Goal: Task Accomplishment & Management: Complete application form

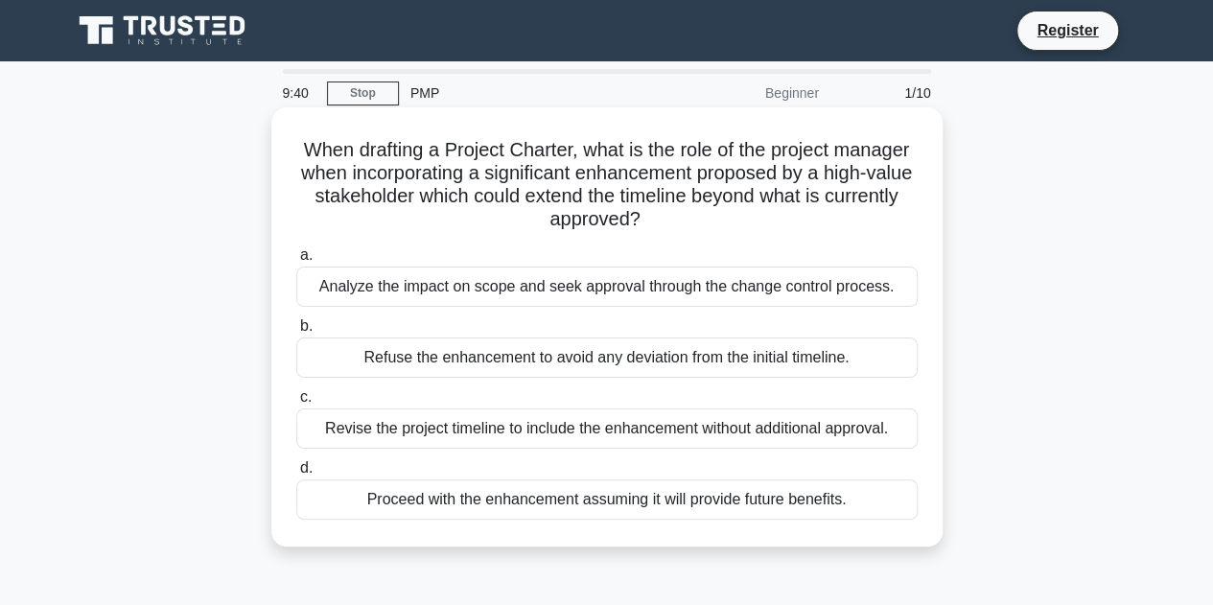
click at [361, 297] on div "Analyze the impact on scope and seek approval through the change control proces…" at bounding box center [607, 287] width 622 height 40
click at [296, 262] on input "a. Analyze the impact on scope and seek approval through the change control pro…" at bounding box center [296, 255] width 0 height 12
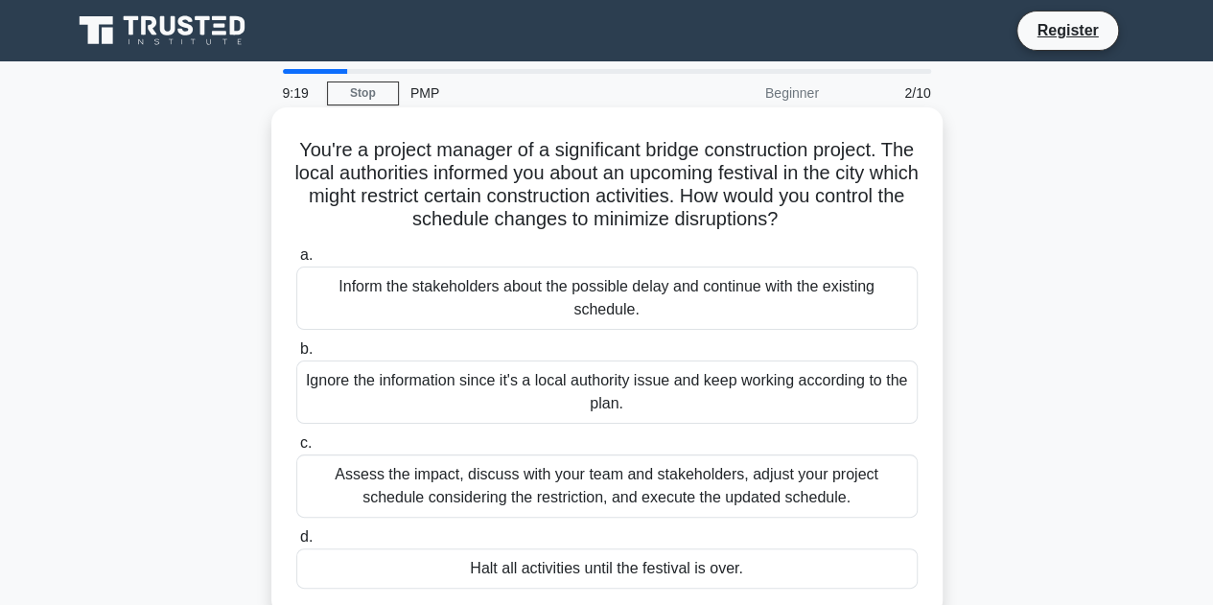
click at [384, 502] on div "Assess the impact, discuss with your team and stakeholders, adjust your project…" at bounding box center [607, 486] width 622 height 63
click at [296, 450] on input "c. Assess the impact, discuss with your team and stakeholders, adjust your proj…" at bounding box center [296, 443] width 0 height 12
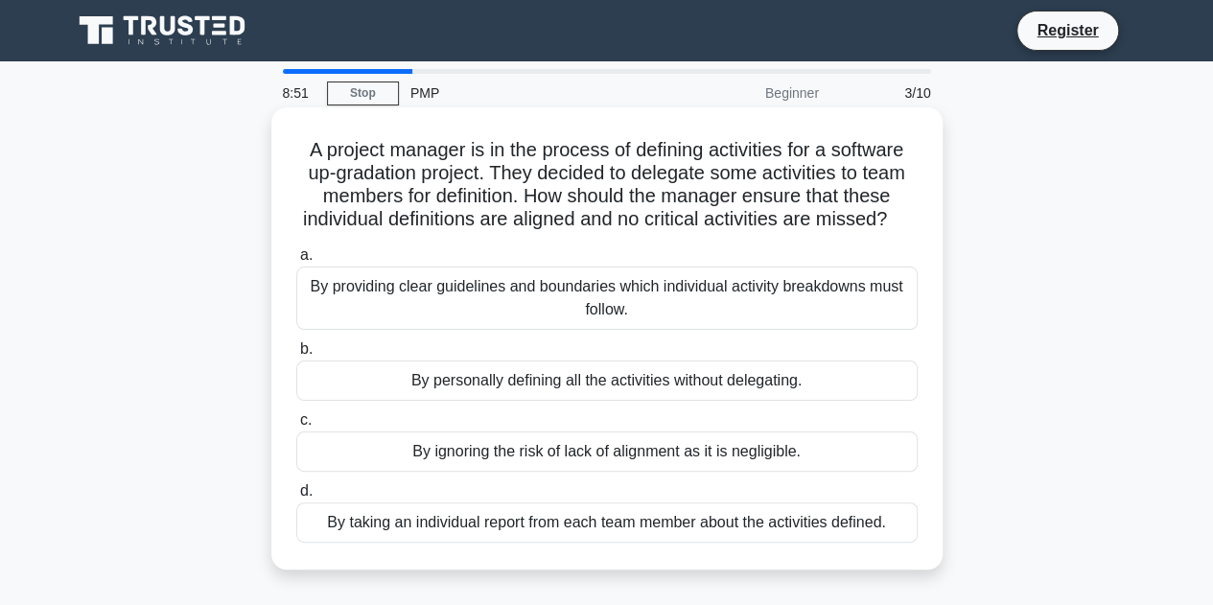
click at [459, 327] on div "By providing clear guidelines and boundaries which individual activity breakdow…" at bounding box center [607, 298] width 622 height 63
click at [296, 262] on input "a. By providing clear guidelines and boundaries which individual activity break…" at bounding box center [296, 255] width 0 height 12
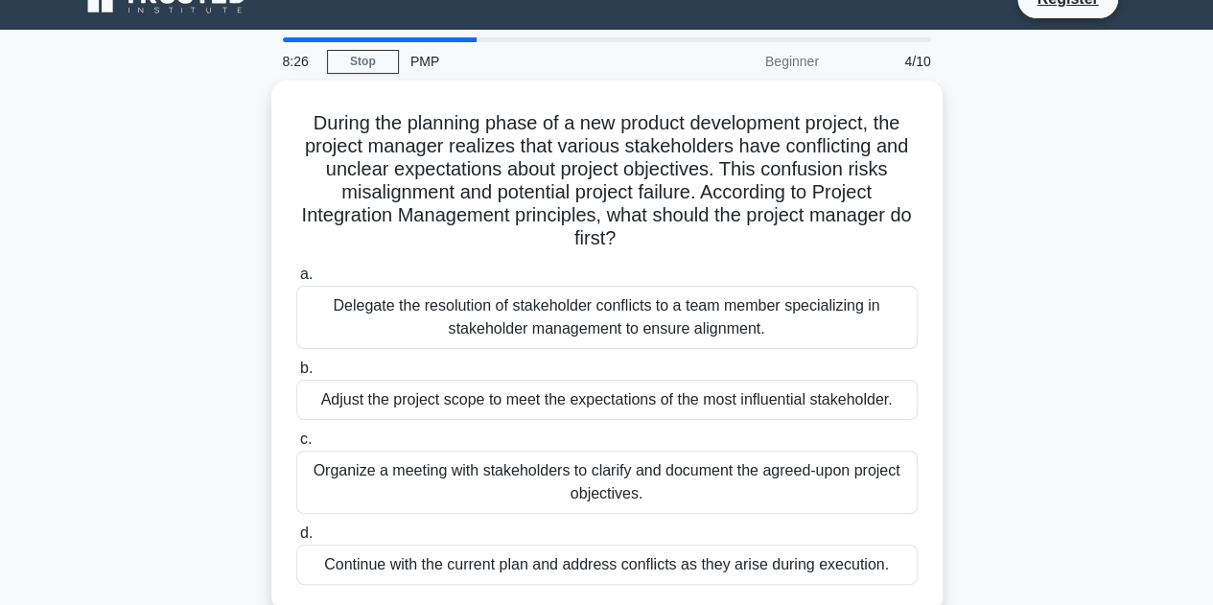
scroll to position [48, 0]
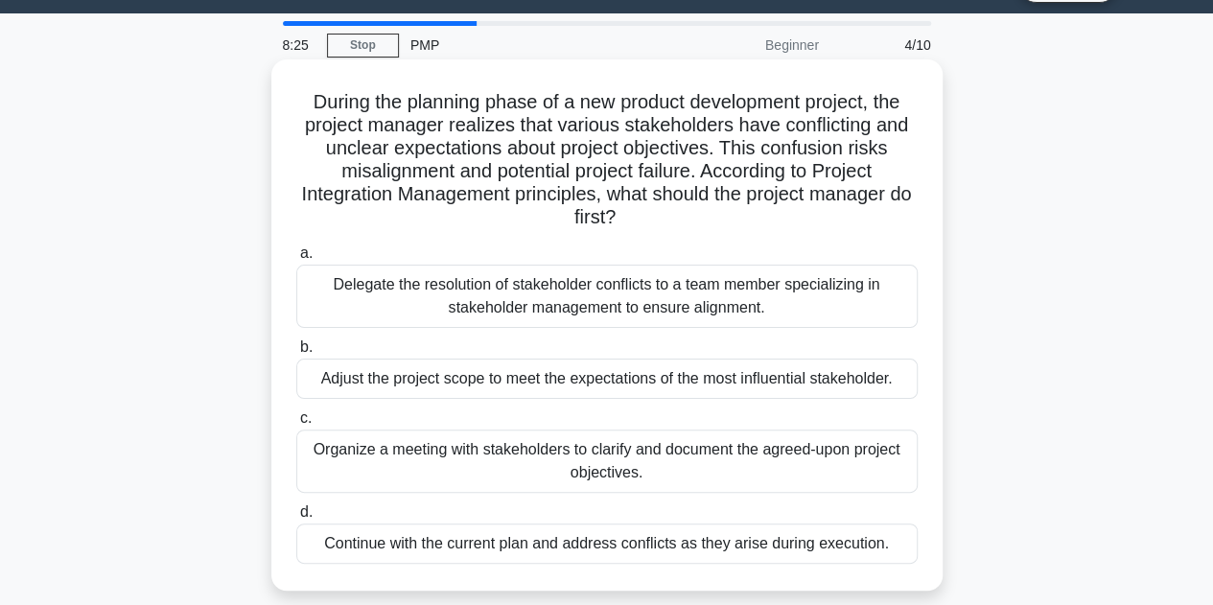
click at [624, 465] on div "Organize a meeting with stakeholders to clarify and document the agreed-upon pr…" at bounding box center [607, 461] width 622 height 63
click at [296, 425] on input "c. Organize a meeting with stakeholders to clarify and document the agreed-upon…" at bounding box center [296, 418] width 0 height 12
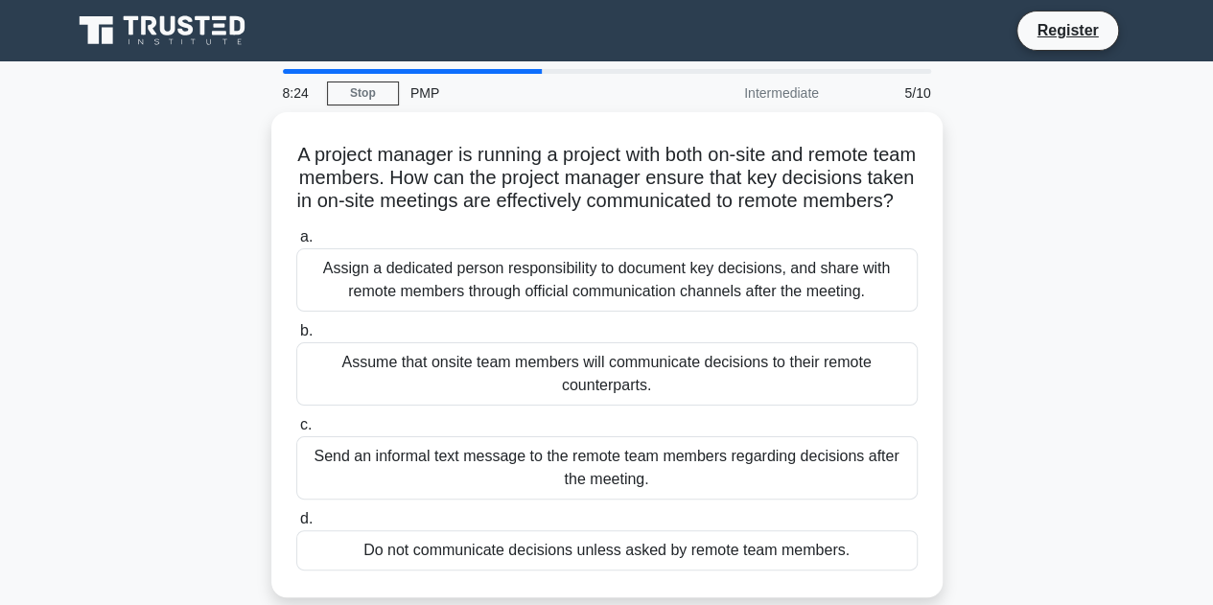
scroll to position [0, 0]
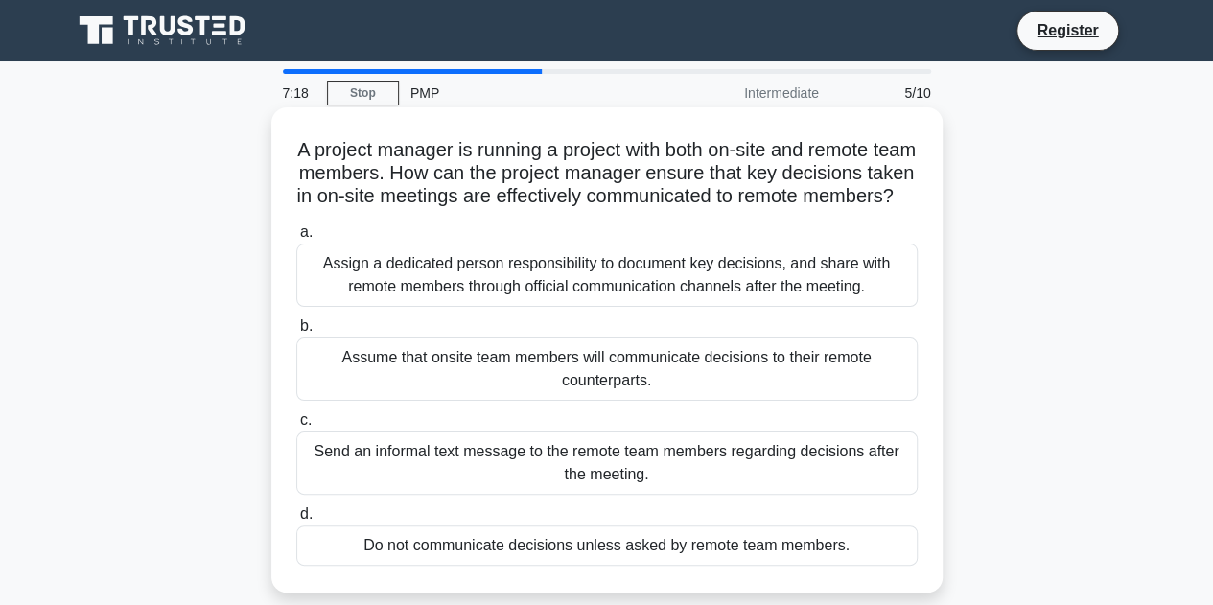
click at [424, 290] on div "Assign a dedicated person responsibility to document key decisions, and share w…" at bounding box center [607, 275] width 622 height 63
click at [296, 239] on input "a. Assign a dedicated person responsibility to document key decisions, and shar…" at bounding box center [296, 232] width 0 height 12
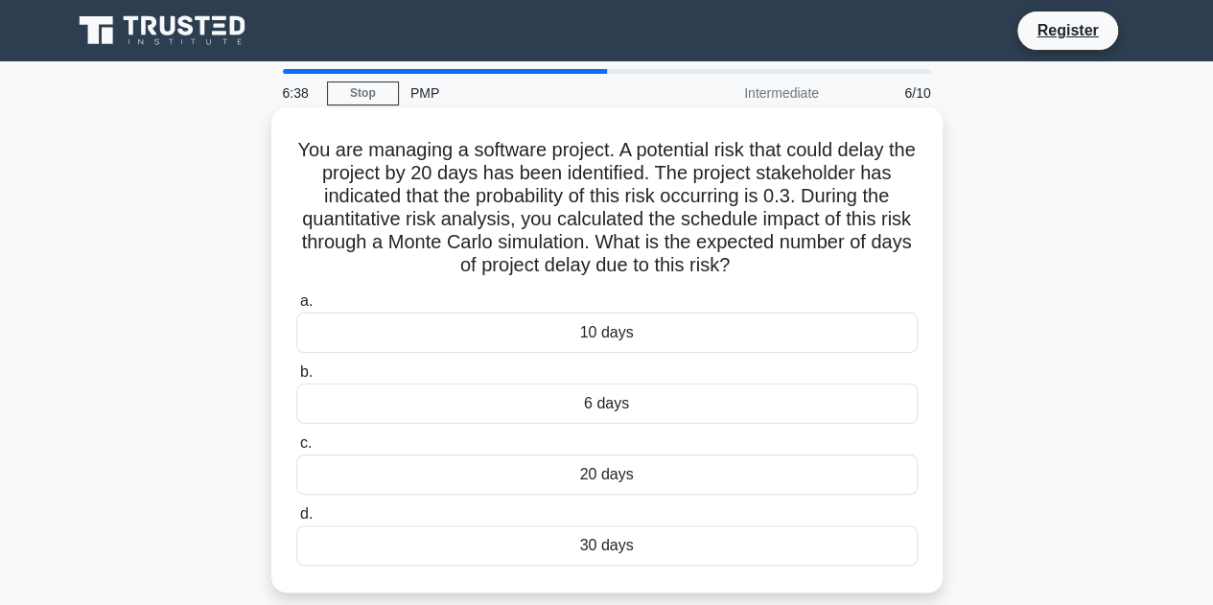
click at [620, 404] on div "6 days" at bounding box center [607, 404] width 622 height 40
click at [296, 379] on input "b. 6 days" at bounding box center [296, 372] width 0 height 12
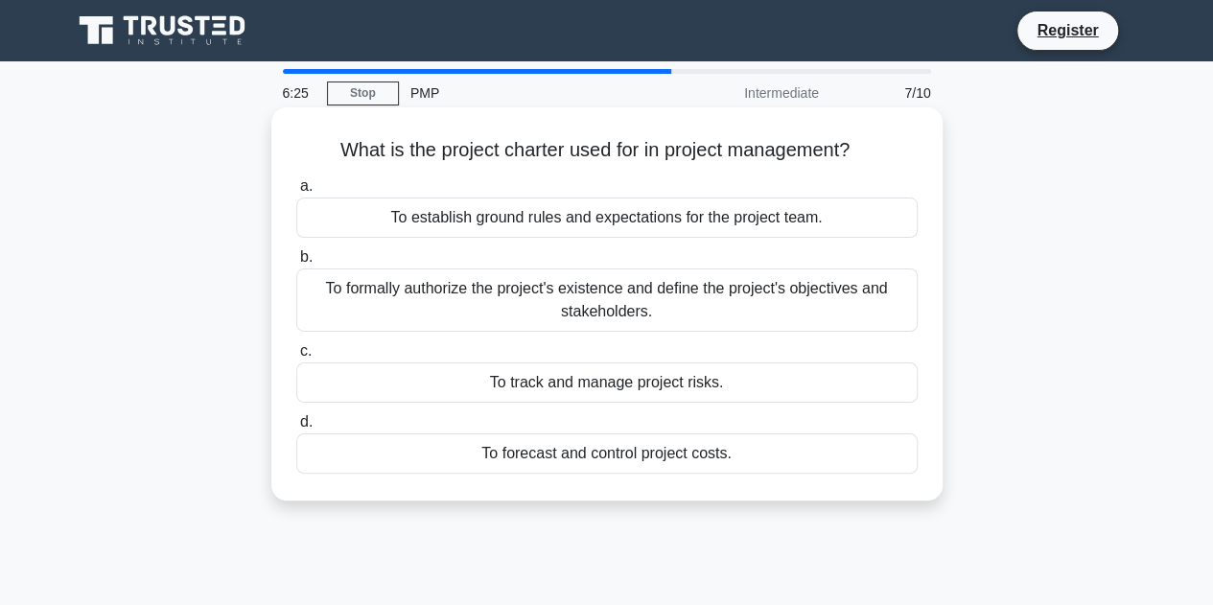
click at [561, 308] on div "To formally authorize the project's existence and define the project's objectiv…" at bounding box center [607, 300] width 622 height 63
click at [296, 264] on input "b. To formally authorize the project's existence and define the project's objec…" at bounding box center [296, 257] width 0 height 12
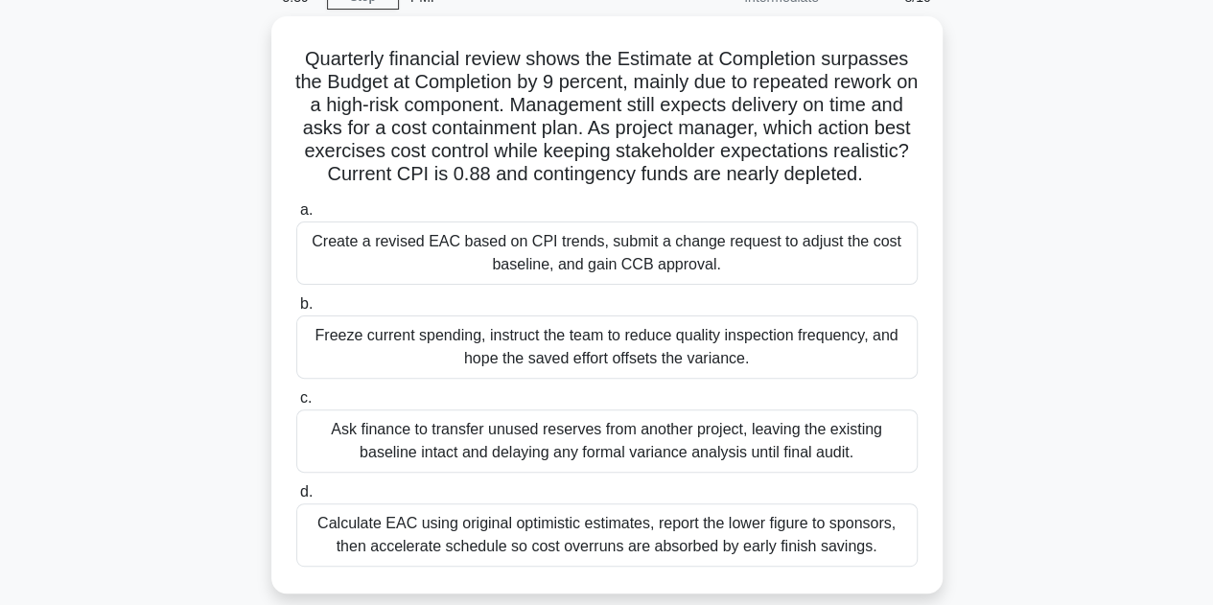
scroll to position [106, 0]
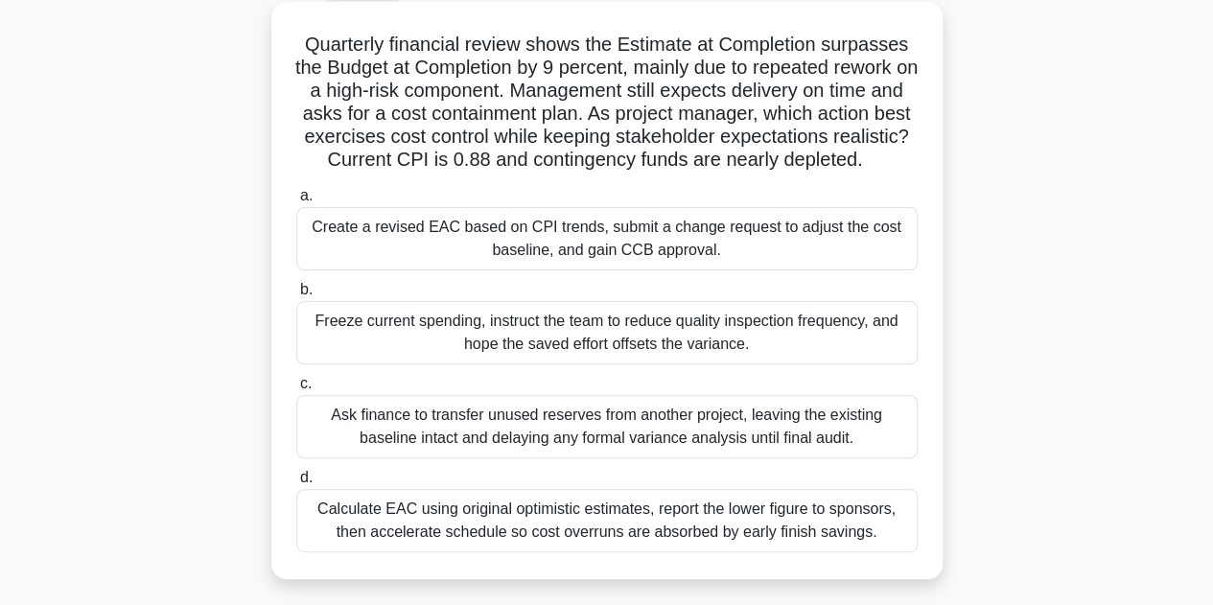
click at [794, 271] on div "Create a revised EAC based on CPI trends, submit a change request to adjust the…" at bounding box center [607, 238] width 622 height 63
click at [296, 202] on input "a. Create a revised EAC based on CPI trends, submit a change request to adjust …" at bounding box center [296, 196] width 0 height 12
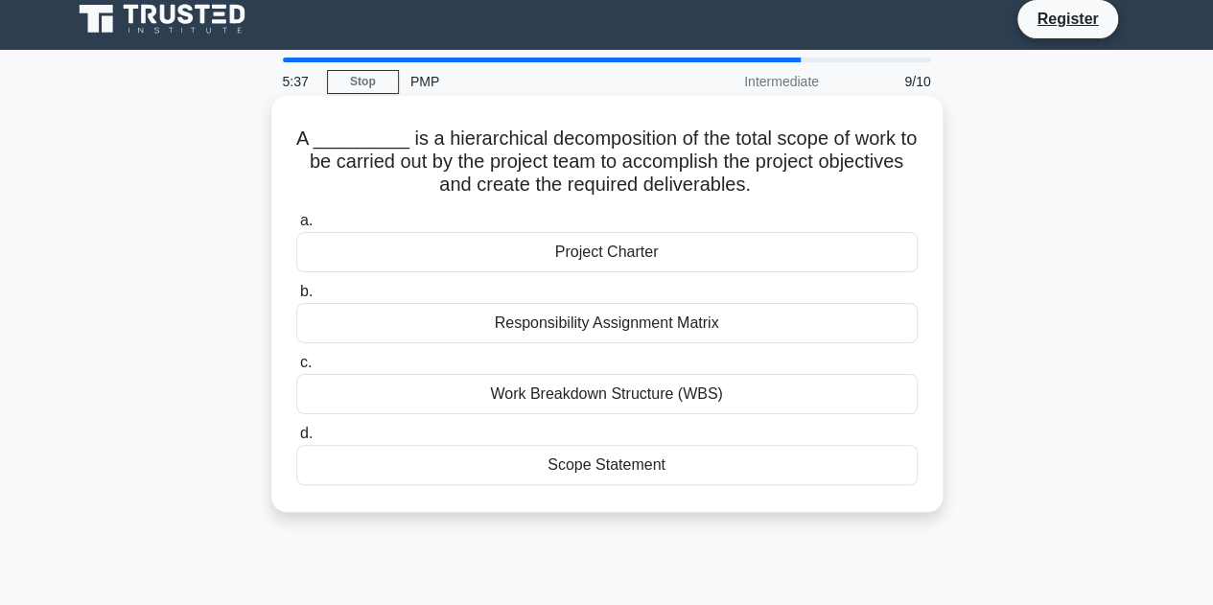
scroll to position [0, 0]
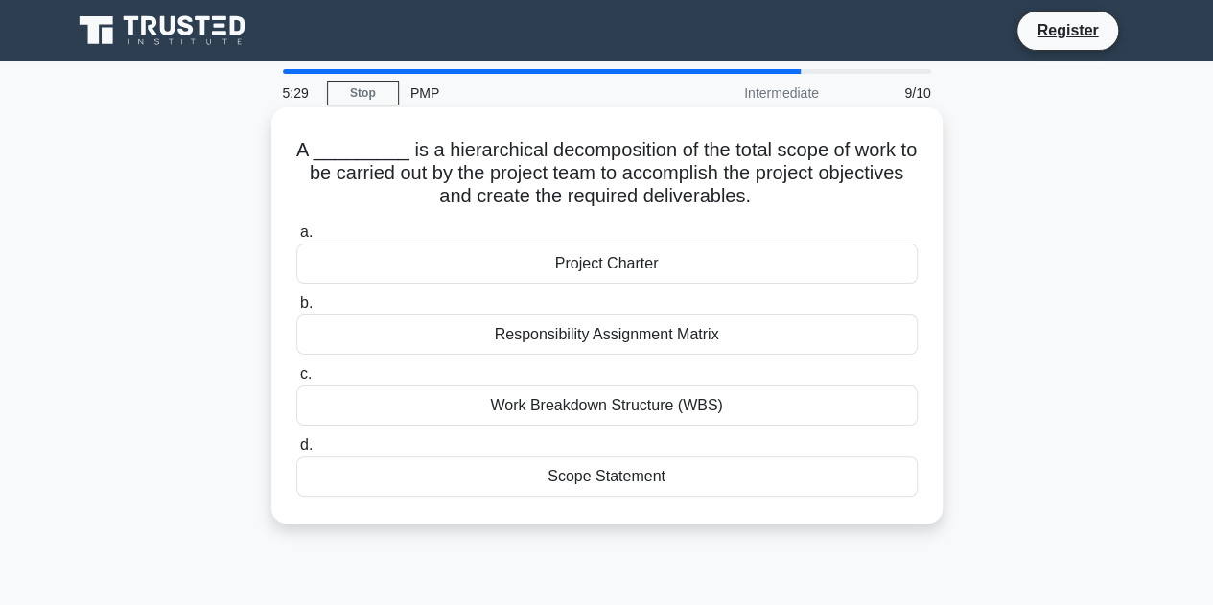
click at [604, 404] on div "Work Breakdown Structure (WBS)" at bounding box center [607, 406] width 622 height 40
click at [296, 381] on input "c. Work Breakdown Structure (WBS)" at bounding box center [296, 374] width 0 height 12
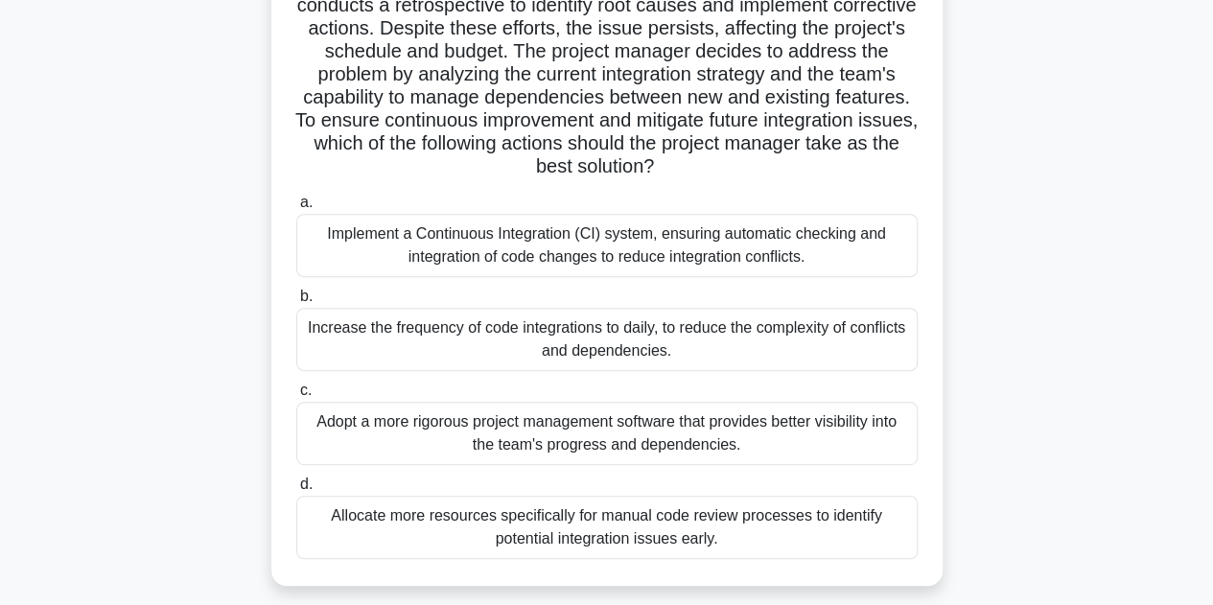
scroll to position [280, 0]
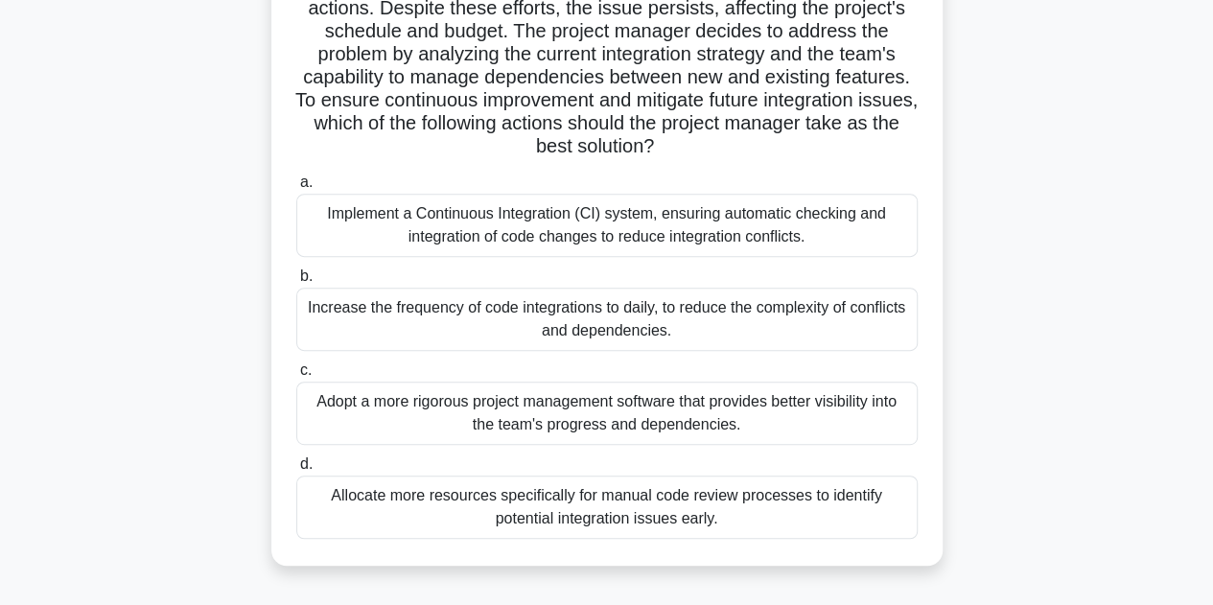
click at [532, 233] on div "Implement a Continuous Integration (CI) system, ensuring automatic checking and…" at bounding box center [607, 225] width 622 height 63
click at [296, 189] on input "a. Implement a Continuous Integration (CI) system, ensuring automatic checking …" at bounding box center [296, 183] width 0 height 12
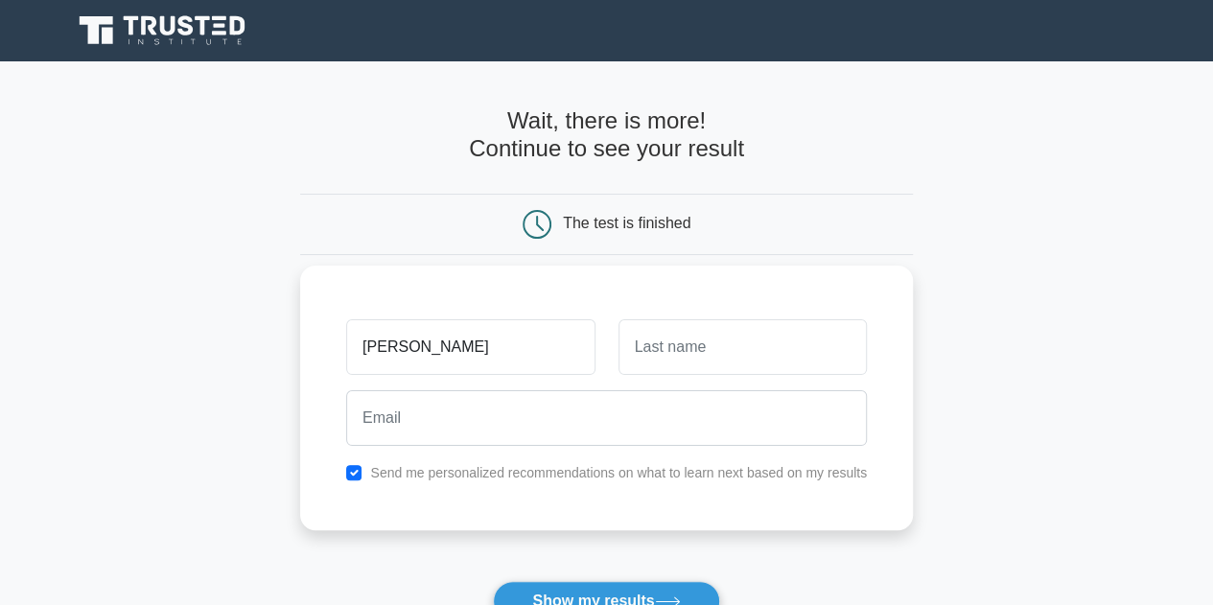
type input "[PERSON_NAME]"
click at [806, 340] on input "text" at bounding box center [743, 347] width 248 height 56
type input "[PERSON_NAME]"
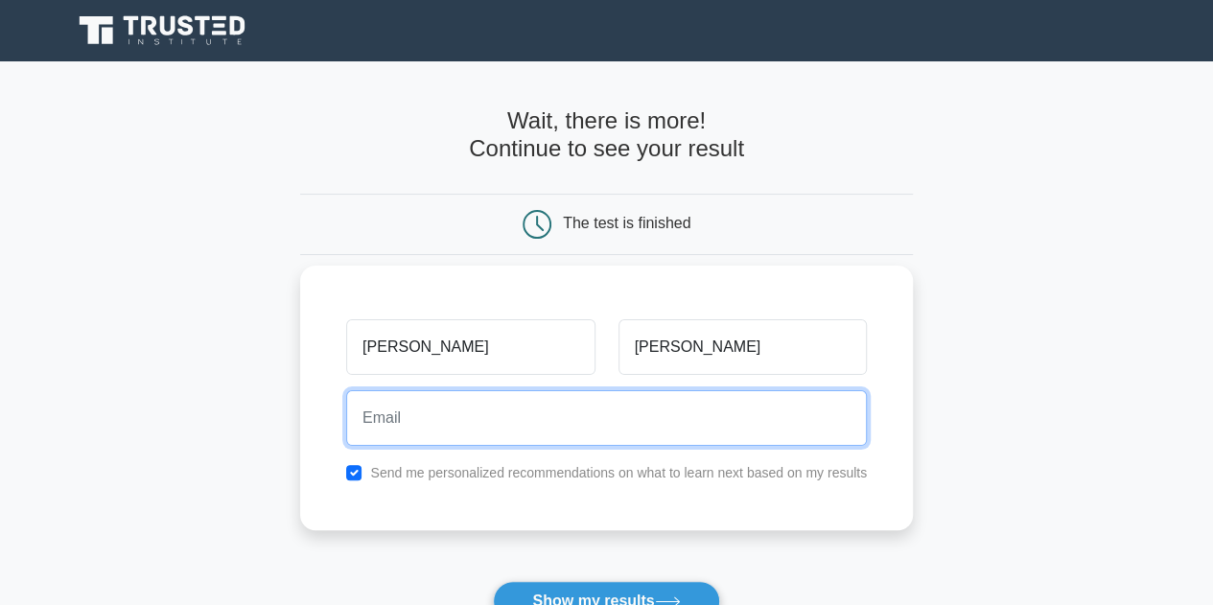
click at [722, 421] on input "email" at bounding box center [606, 418] width 521 height 56
type input "[PERSON_NAME][EMAIL_ADDRESS][PERSON_NAME][DOMAIN_NAME]"
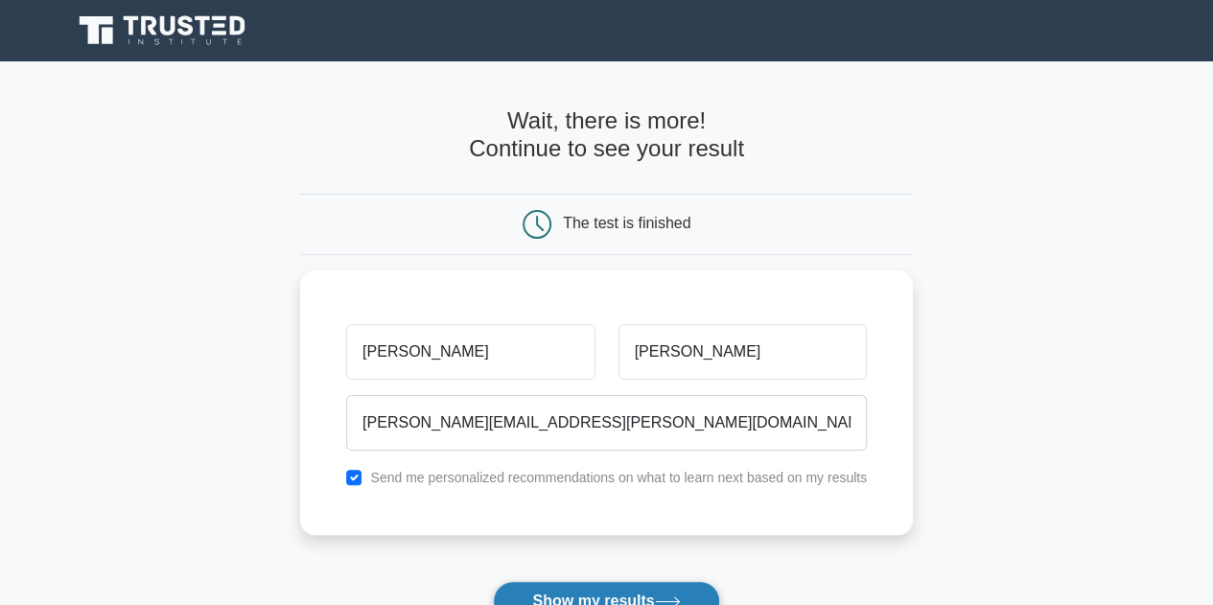
click at [650, 592] on button "Show my results" at bounding box center [606, 601] width 226 height 40
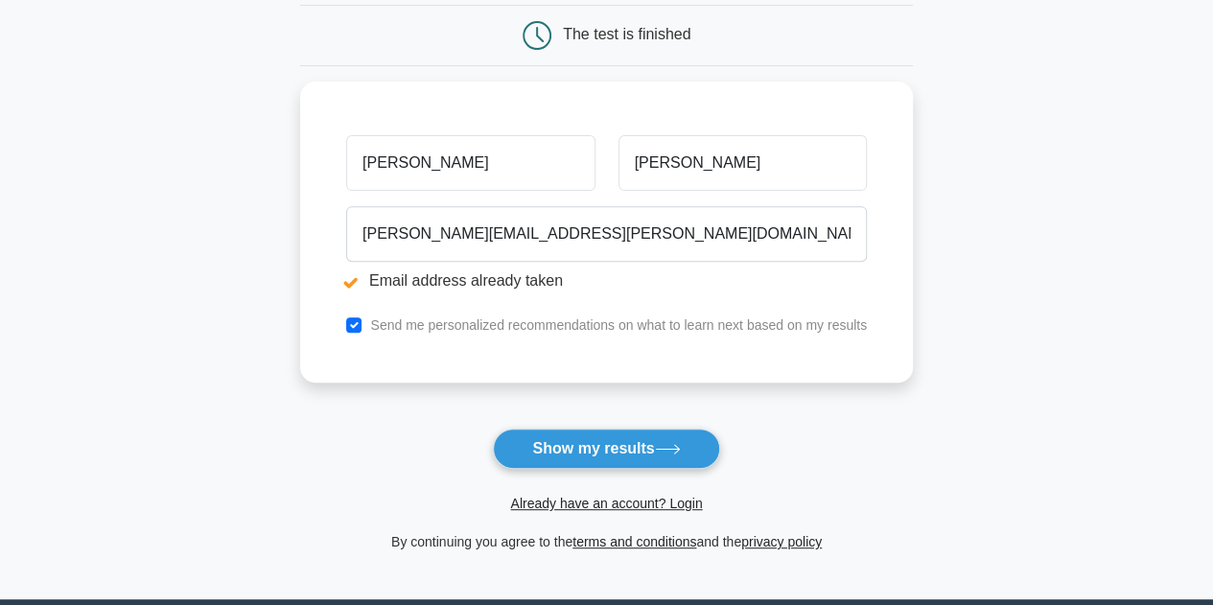
scroll to position [278, 0]
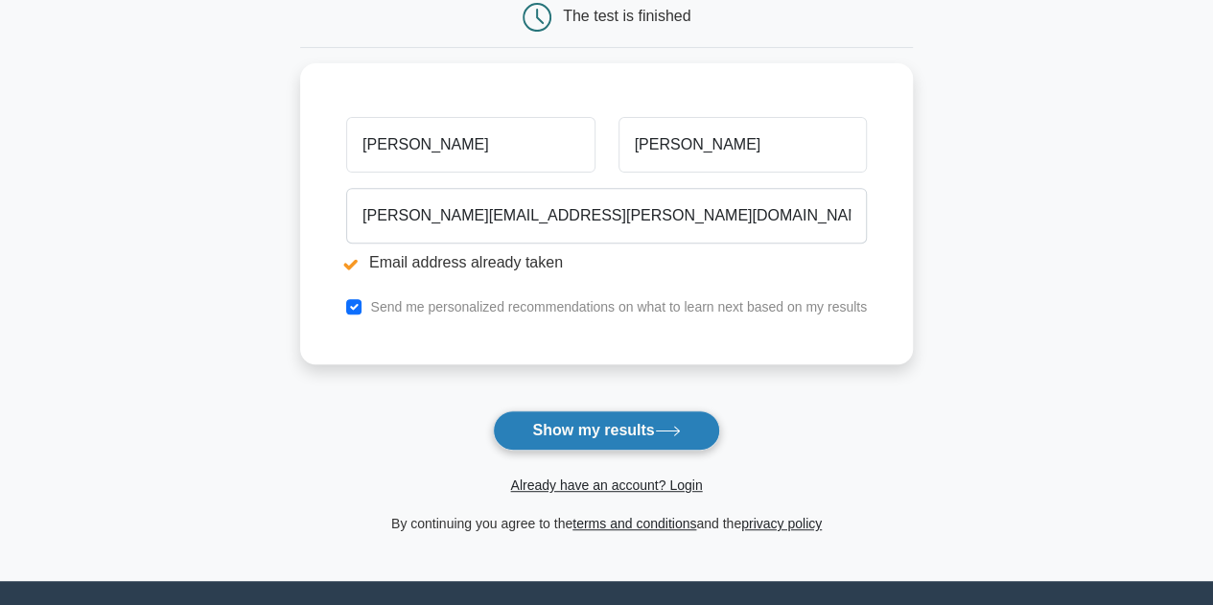
click at [641, 417] on button "Show my results" at bounding box center [606, 431] width 226 height 40
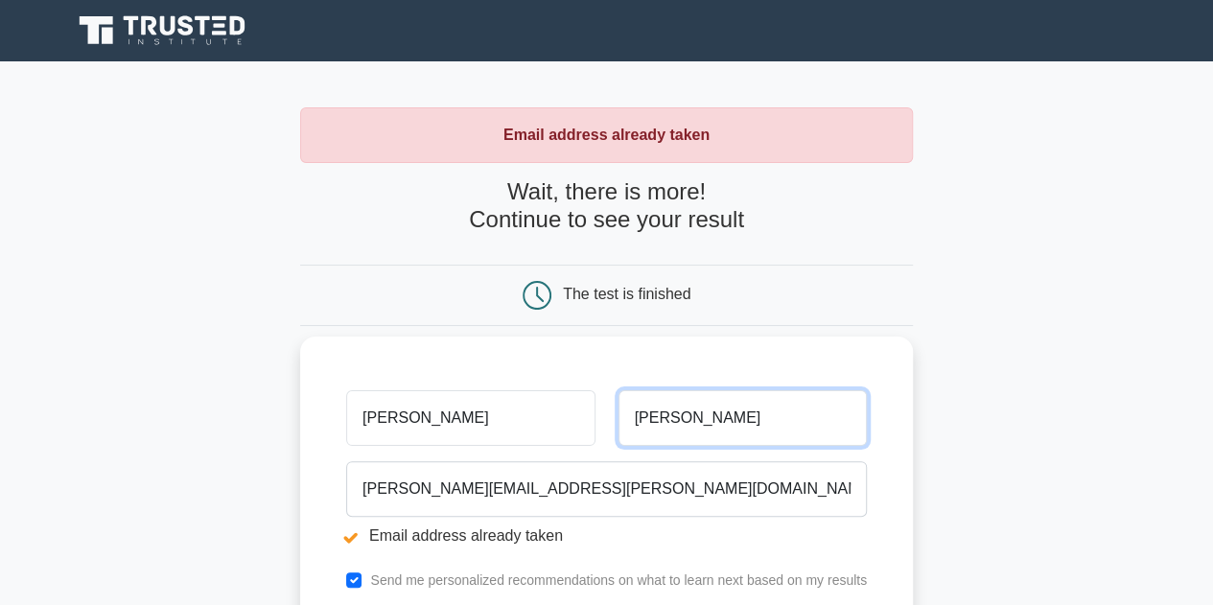
click at [773, 410] on input "[PERSON_NAME]" at bounding box center [743, 418] width 248 height 56
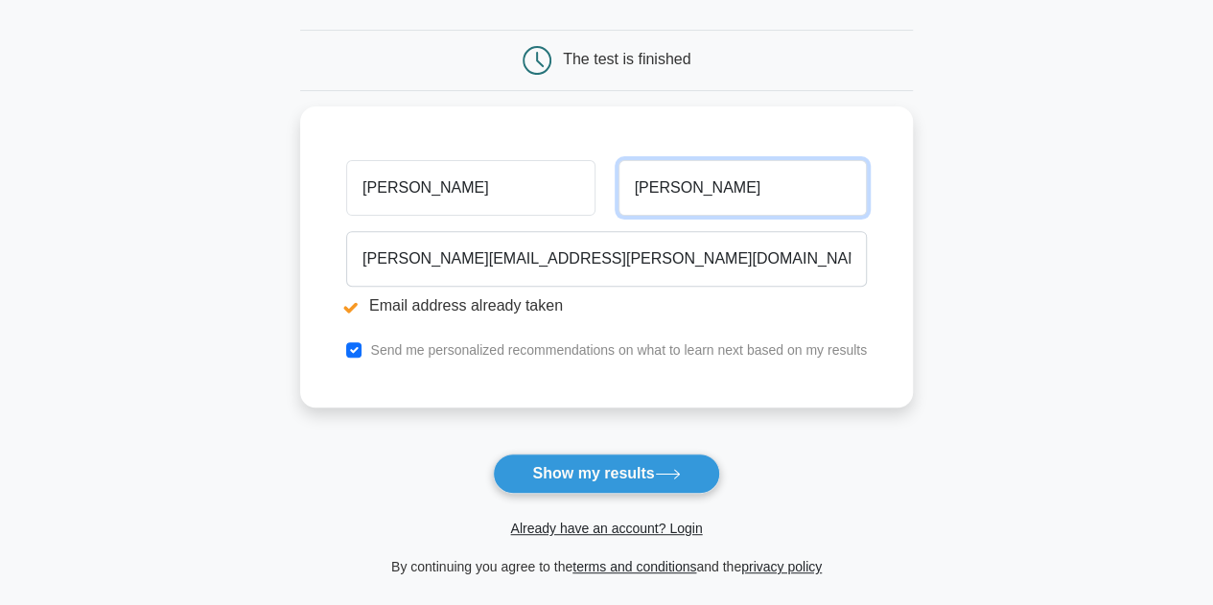
scroll to position [319, 0]
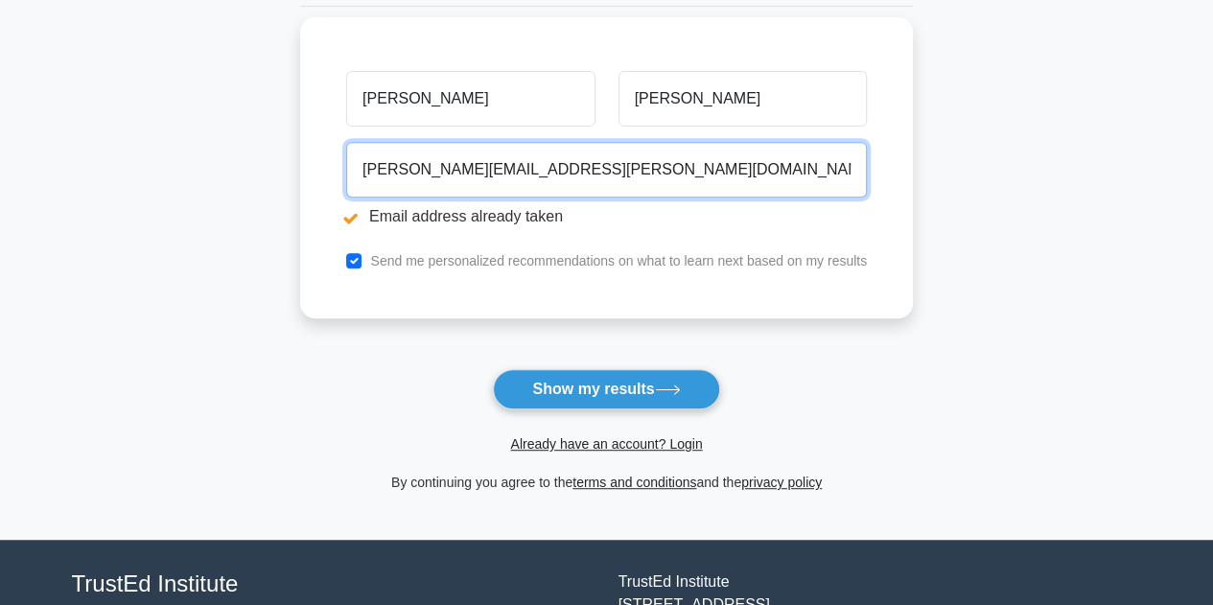
drag, startPoint x: 493, startPoint y: 165, endPoint x: 625, endPoint y: 166, distance: 132.4
click at [625, 166] on input "luciana.scarlatelli@gmail.com" at bounding box center [606, 170] width 521 height 56
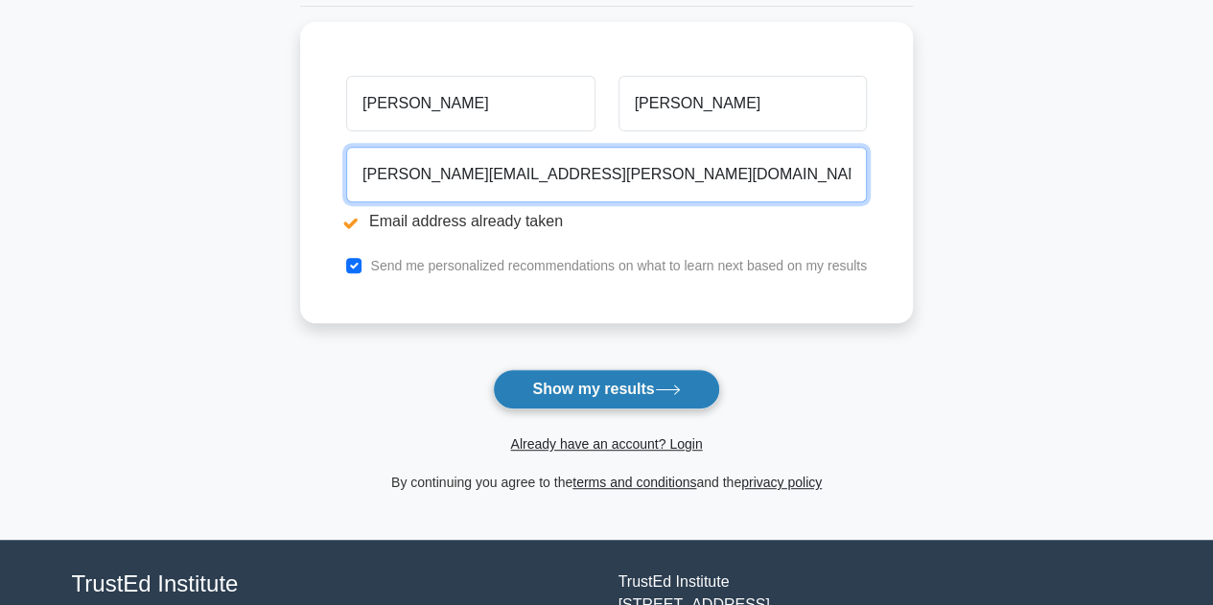
type input "luciana.scarlatelli@tiscali.it"
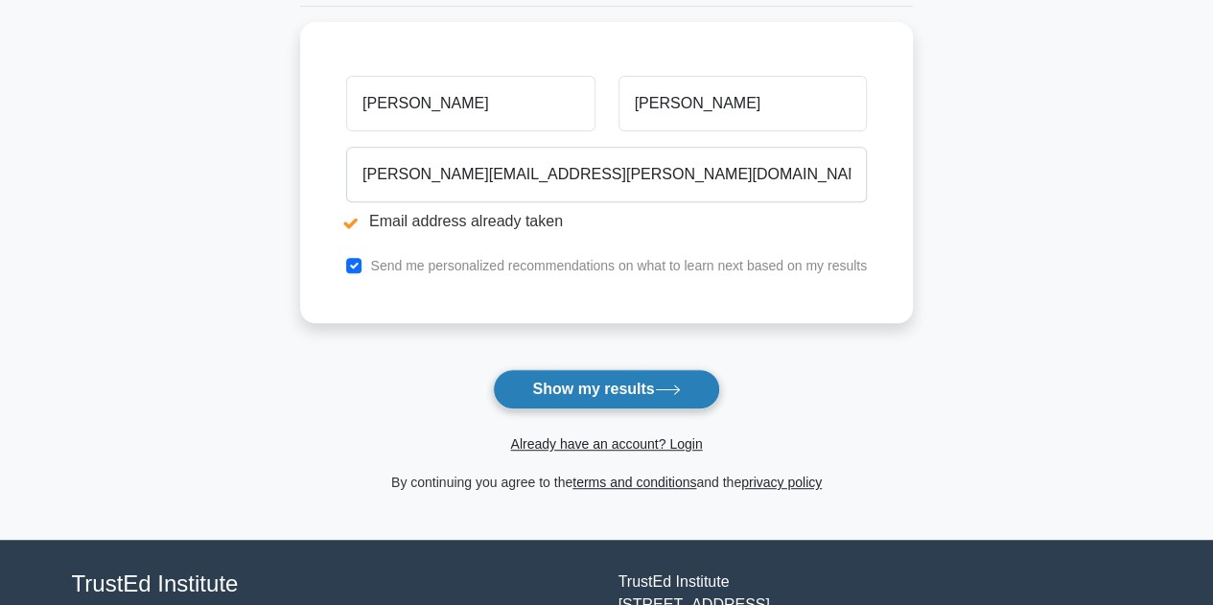
click at [642, 387] on button "Show my results" at bounding box center [606, 389] width 226 height 40
